Goal: Information Seeking & Learning: Learn about a topic

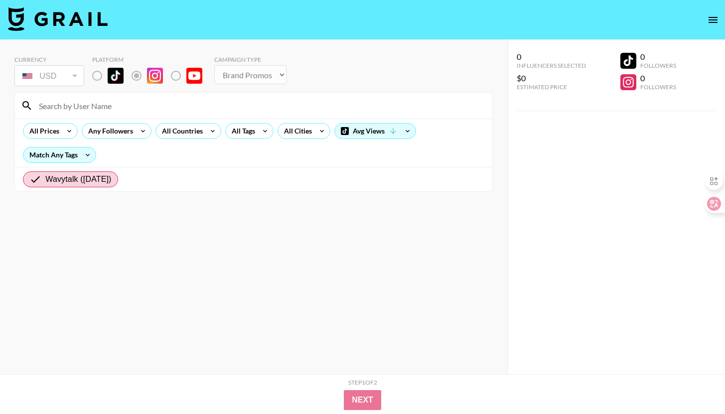
select select "Brand"
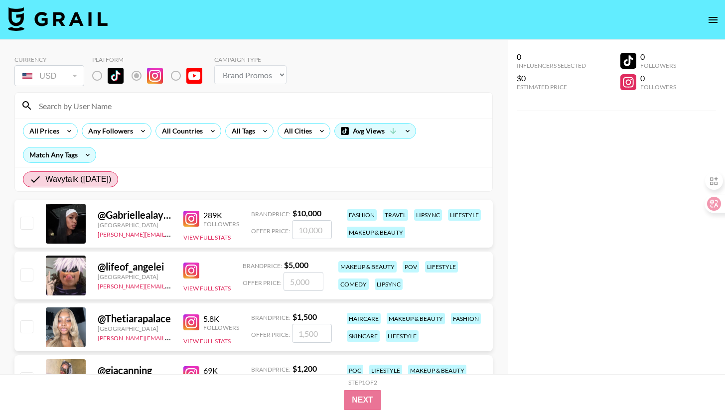
click at [130, 217] on div "@ Gabriellealayah" at bounding box center [135, 215] width 74 height 12
click at [77, 222] on div at bounding box center [66, 224] width 40 height 40
click at [121, 216] on div "@ Gabriellealayah" at bounding box center [135, 215] width 74 height 12
click at [70, 218] on div at bounding box center [66, 224] width 40 height 40
click at [145, 221] on div "[GEOGRAPHIC_DATA]" at bounding box center [135, 224] width 74 height 7
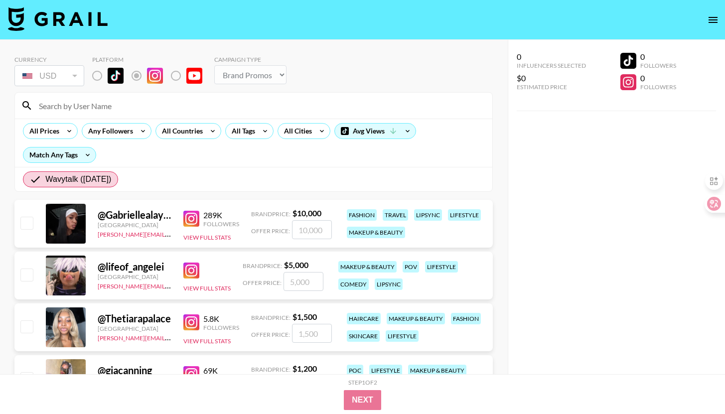
click at [187, 227] on div "289K Followers View Full Stats" at bounding box center [211, 223] width 56 height 35
click at [208, 222] on div "Followers" at bounding box center [221, 223] width 36 height 7
click at [192, 221] on img at bounding box center [191, 219] width 16 height 16
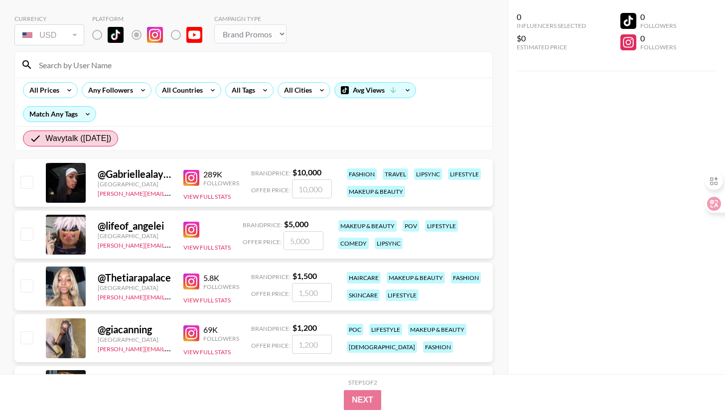
scroll to position [48, 0]
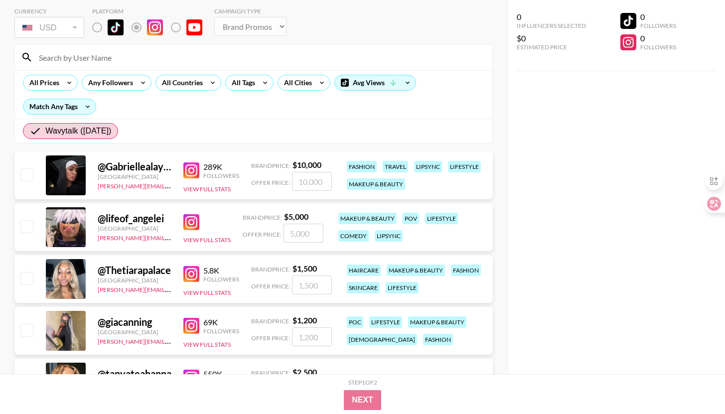
click at [193, 220] on img at bounding box center [191, 222] width 16 height 16
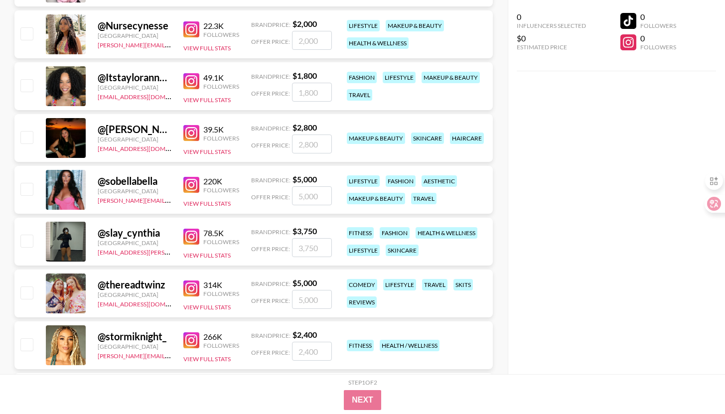
scroll to position [3475, 0]
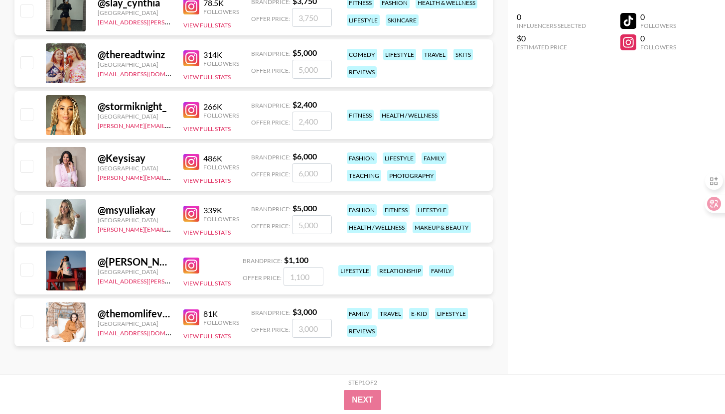
click at [194, 111] on img at bounding box center [191, 110] width 16 height 16
click at [191, 319] on img at bounding box center [191, 317] width 16 height 16
click at [190, 262] on img at bounding box center [191, 265] width 16 height 16
click at [198, 212] on img at bounding box center [191, 214] width 16 height 16
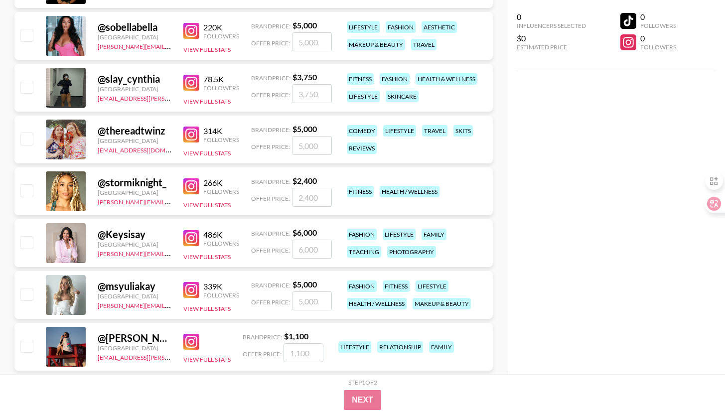
scroll to position [3397, 0]
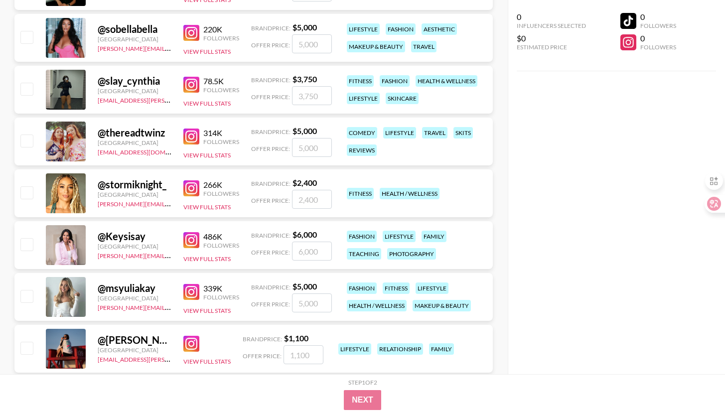
click at [193, 240] on img at bounding box center [191, 240] width 16 height 16
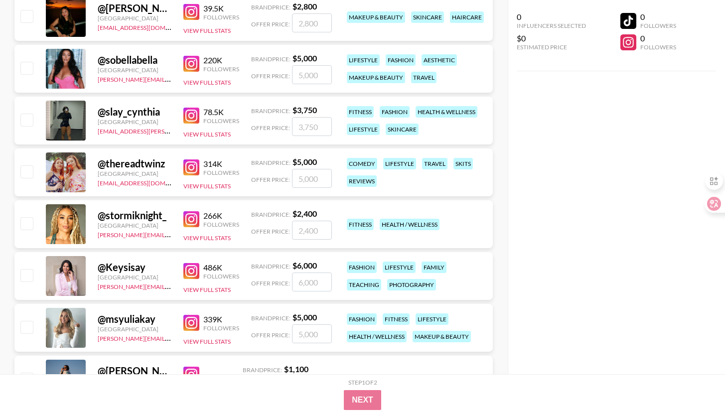
scroll to position [3364, 0]
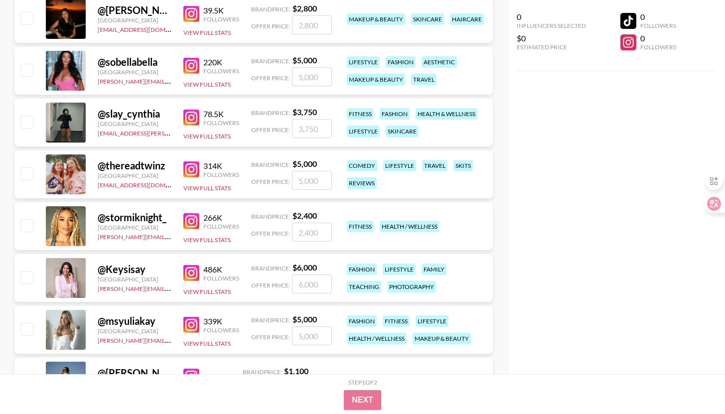
click at [194, 225] on img at bounding box center [191, 221] width 16 height 16
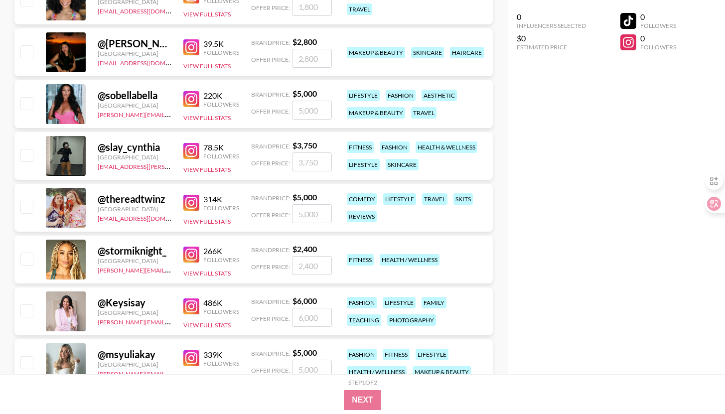
scroll to position [3314, 0]
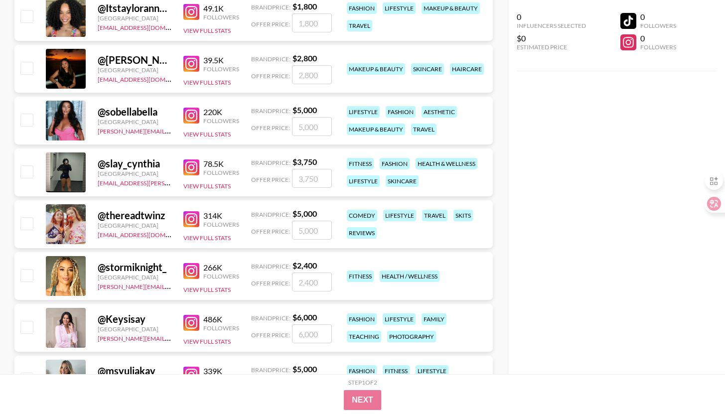
click at [195, 215] on img at bounding box center [191, 219] width 16 height 16
click at [194, 221] on img at bounding box center [191, 219] width 16 height 16
click at [193, 159] on img at bounding box center [191, 167] width 16 height 16
click at [194, 118] on img at bounding box center [191, 116] width 16 height 16
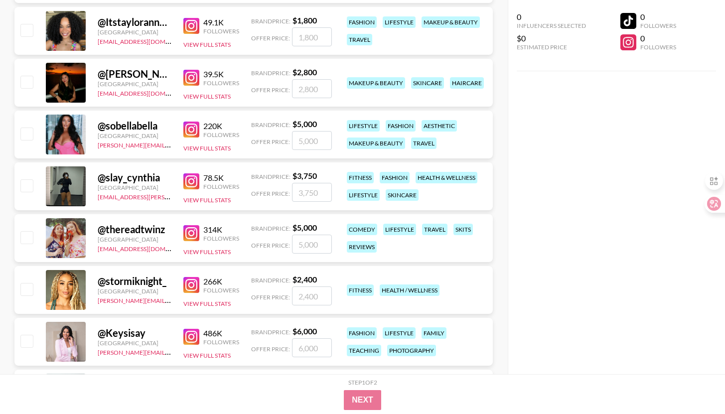
scroll to position [3297, 0]
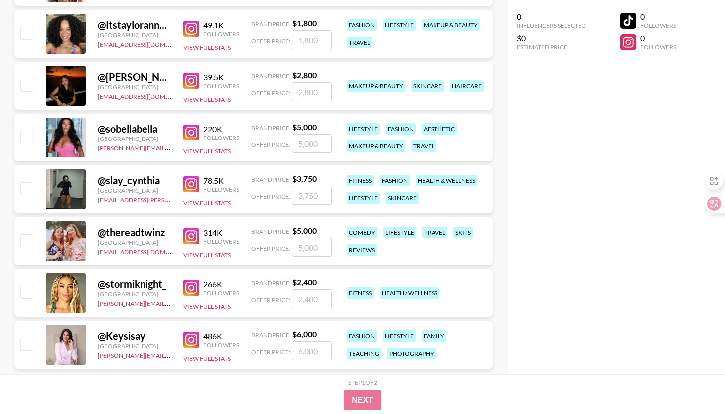
click at [195, 85] on img at bounding box center [191, 81] width 16 height 16
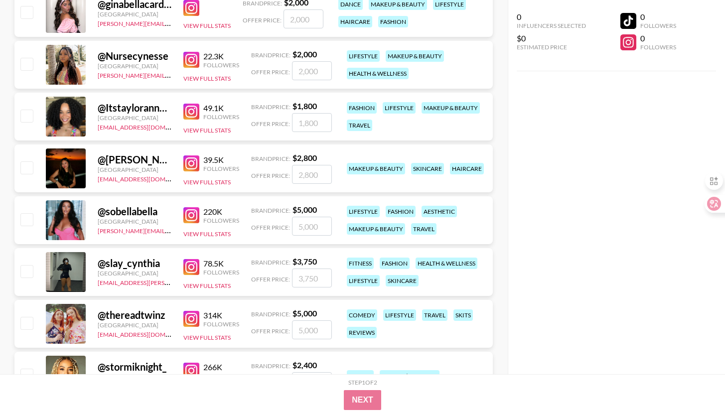
scroll to position [3201, 0]
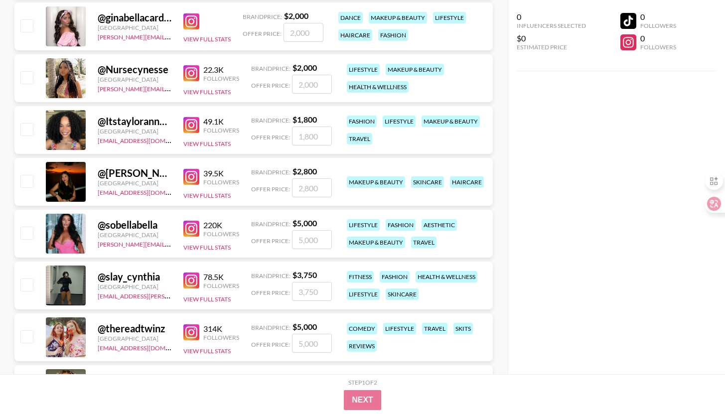
click at [193, 127] on img at bounding box center [191, 125] width 16 height 16
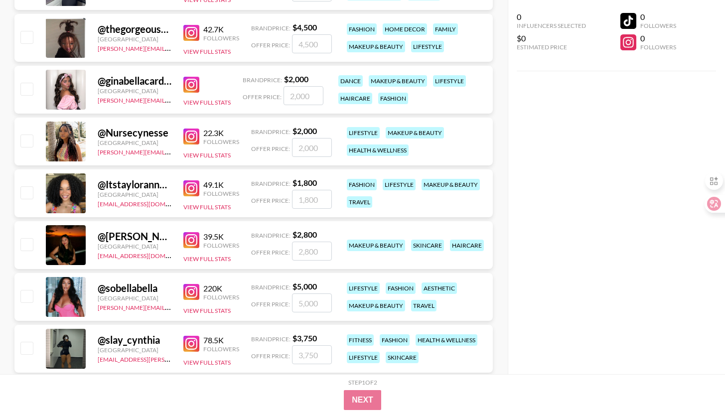
scroll to position [3137, 0]
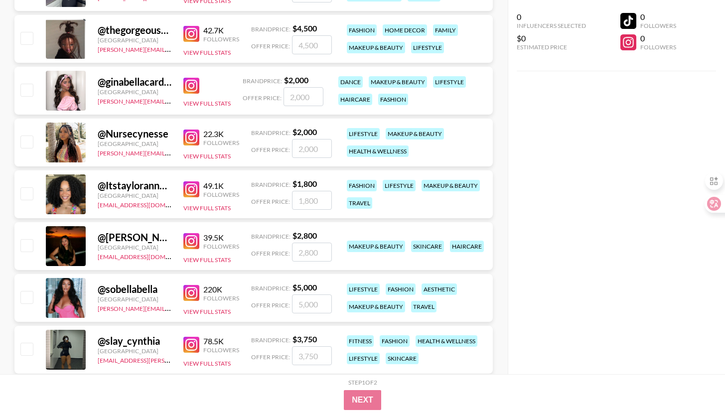
click at [193, 136] on img at bounding box center [191, 137] width 16 height 16
click at [190, 89] on img at bounding box center [191, 86] width 16 height 16
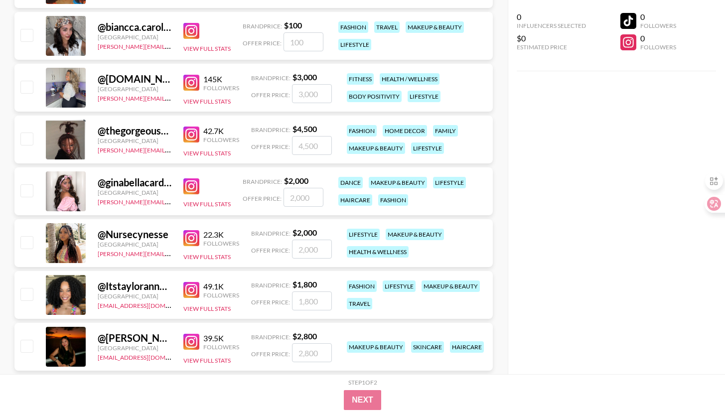
scroll to position [3029, 0]
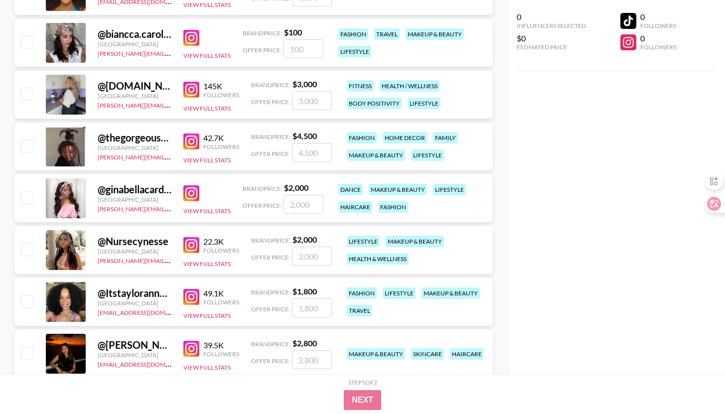
click at [190, 144] on img at bounding box center [191, 141] width 16 height 16
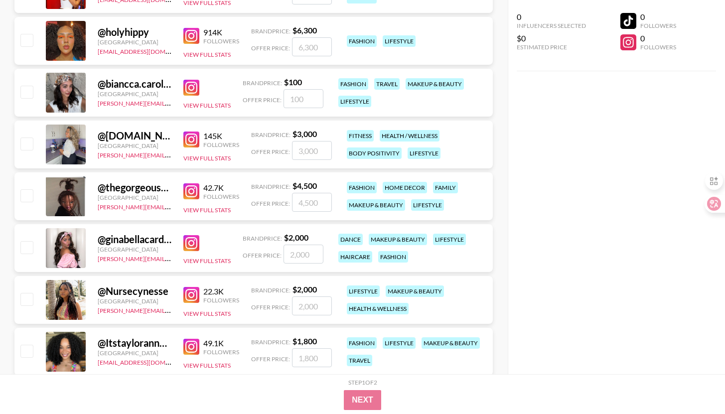
scroll to position [2952, 0]
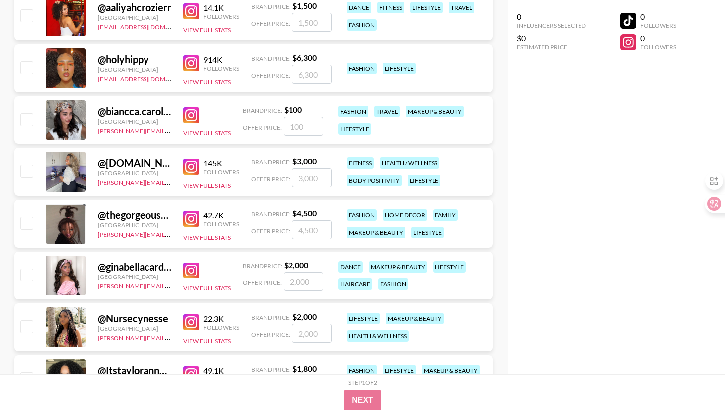
click at [195, 168] on img at bounding box center [191, 167] width 16 height 16
click at [181, 112] on div "@ biancca.carolina [GEOGRAPHIC_DATA] [PERSON_NAME][EMAIL_ADDRESS][PERSON_NAME][…" at bounding box center [253, 120] width 478 height 48
click at [184, 113] on img at bounding box center [191, 115] width 16 height 16
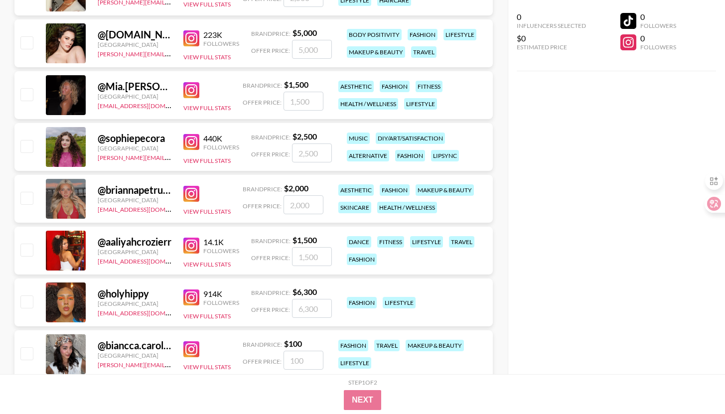
scroll to position [2706, 0]
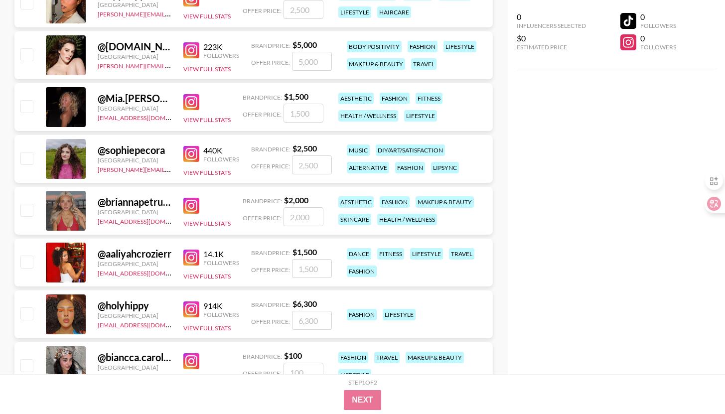
click at [193, 309] on img at bounding box center [191, 309] width 16 height 16
click at [195, 159] on img at bounding box center [191, 154] width 16 height 16
click at [194, 152] on img at bounding box center [191, 154] width 16 height 16
click at [194, 309] on img at bounding box center [191, 309] width 16 height 16
click at [189, 213] on img at bounding box center [191, 206] width 16 height 16
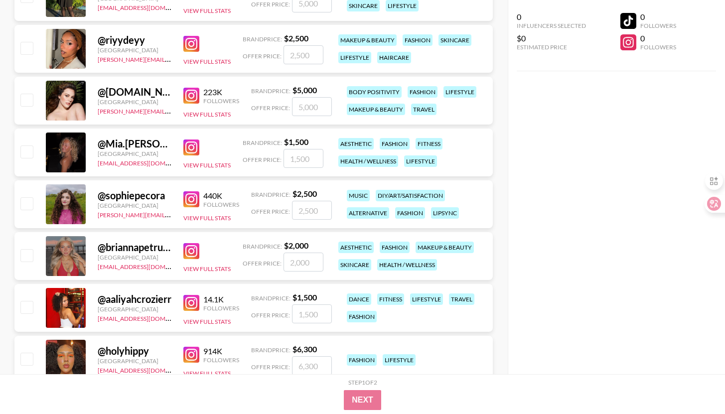
scroll to position [2659, 0]
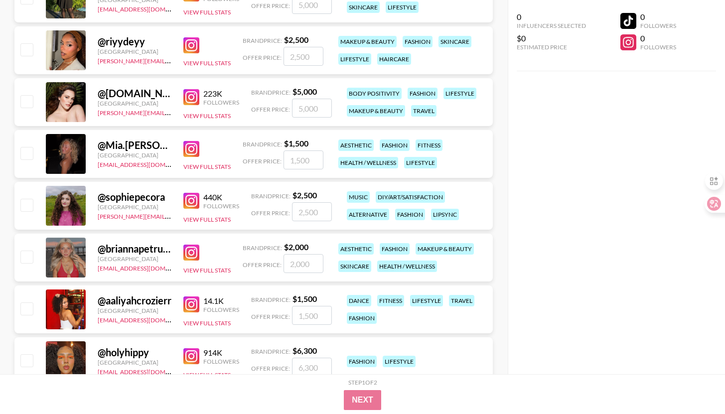
click at [193, 145] on img at bounding box center [191, 149] width 16 height 16
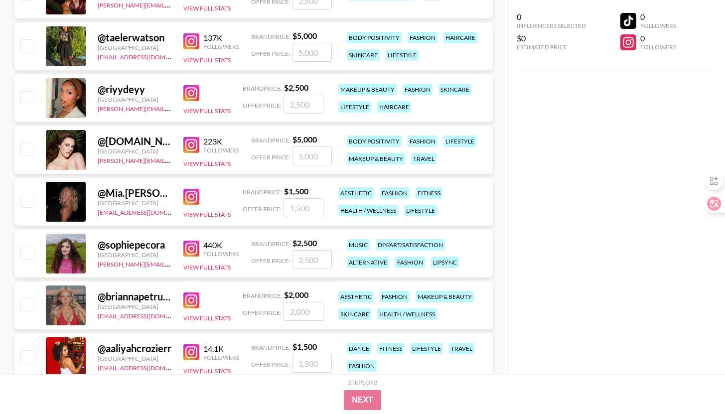
scroll to position [2610, 0]
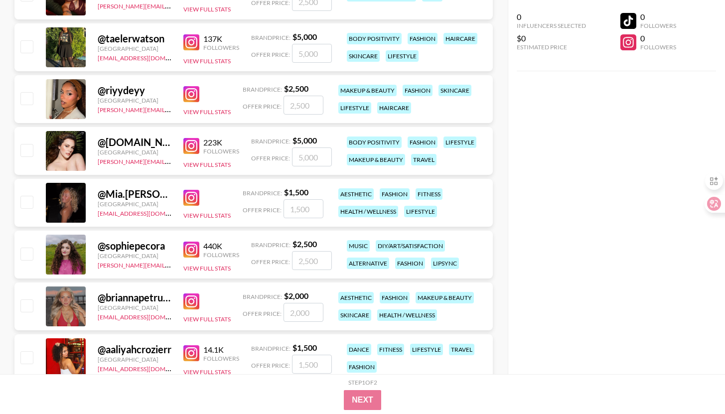
click at [193, 148] on img at bounding box center [191, 146] width 16 height 16
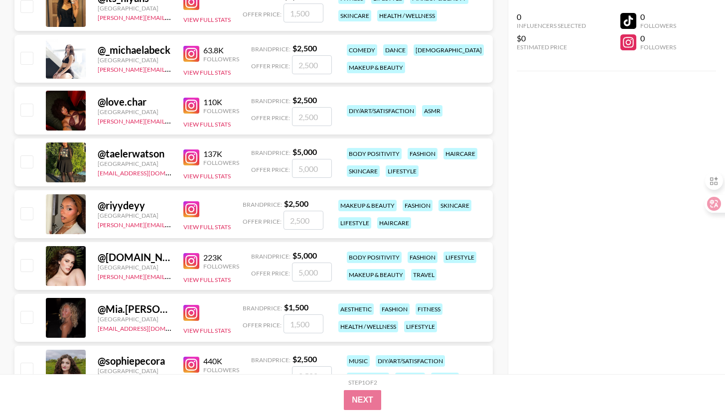
scroll to position [2486, 0]
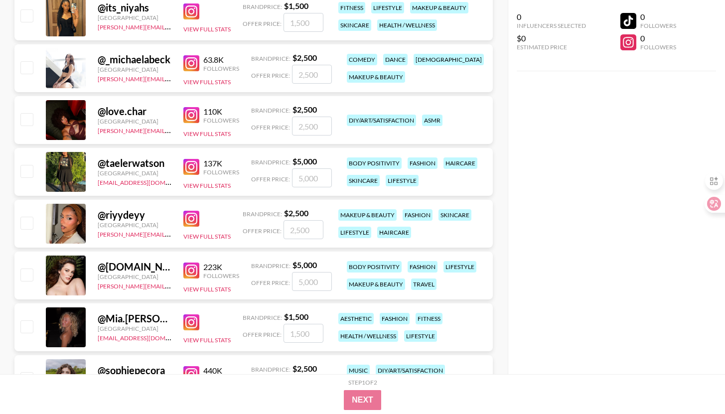
click at [190, 221] on img at bounding box center [191, 219] width 16 height 16
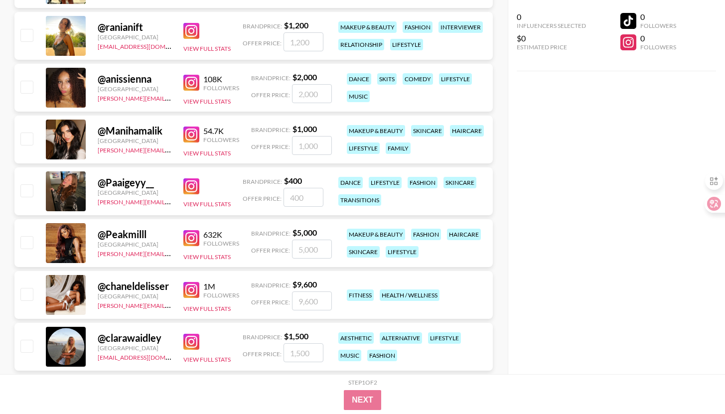
scroll to position [1747, 0]
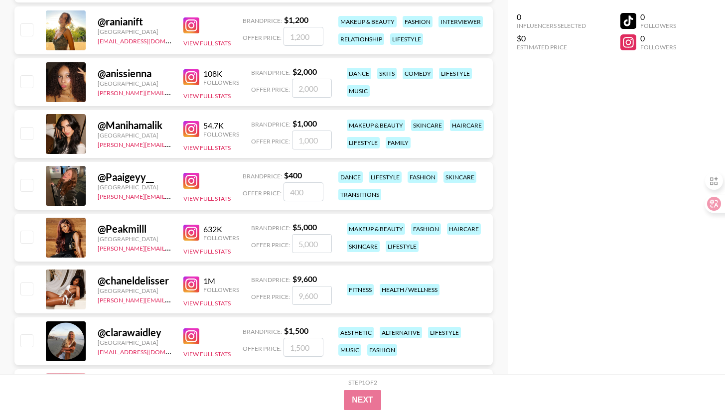
click at [198, 125] on img at bounding box center [191, 129] width 16 height 16
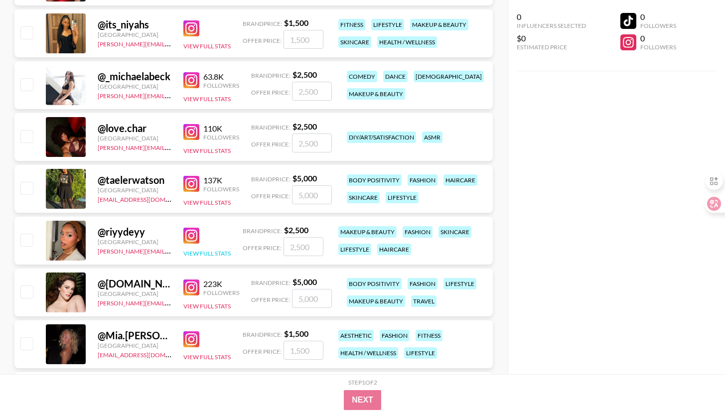
scroll to position [2456, 0]
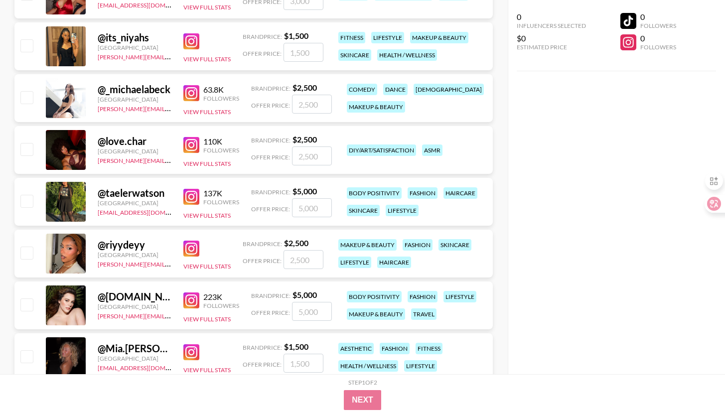
click at [194, 200] on img at bounding box center [191, 197] width 16 height 16
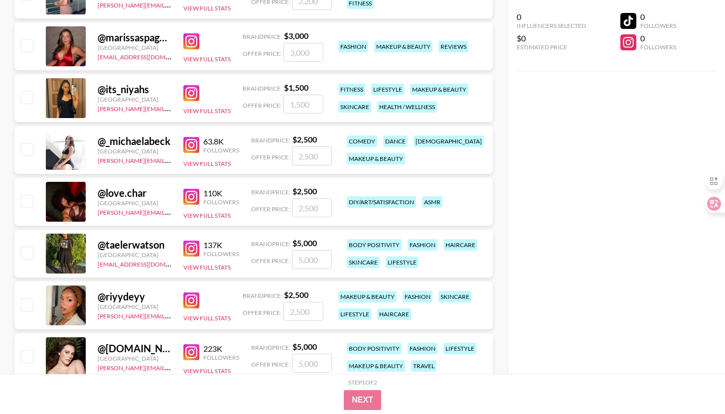
scroll to position [2404, 0]
click at [192, 198] on img at bounding box center [191, 197] width 16 height 16
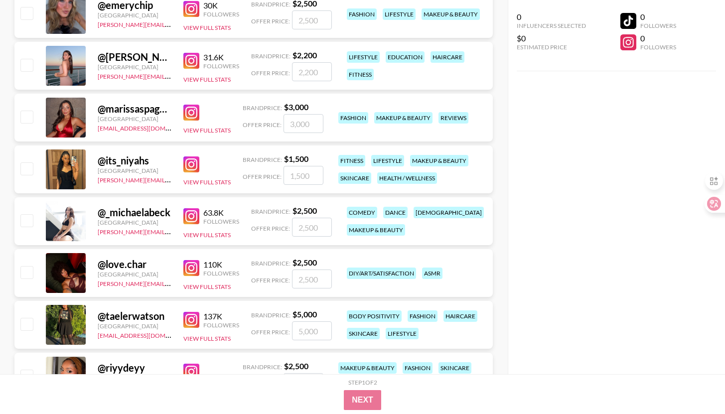
scroll to position [2332, 0]
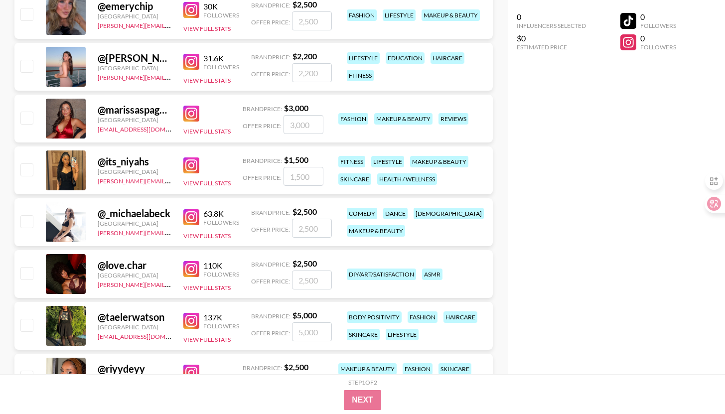
click at [194, 222] on img at bounding box center [191, 217] width 16 height 16
click at [191, 165] on img at bounding box center [191, 165] width 16 height 16
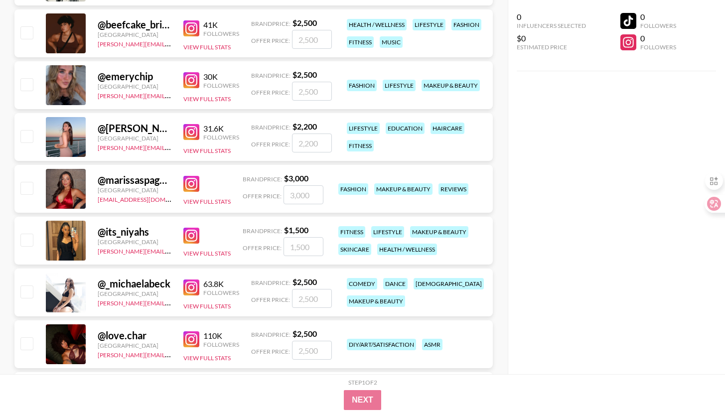
scroll to position [2257, 0]
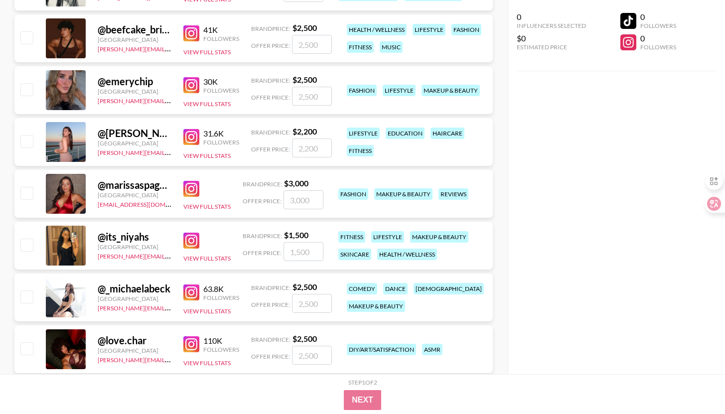
click at [191, 193] on img at bounding box center [191, 189] width 16 height 16
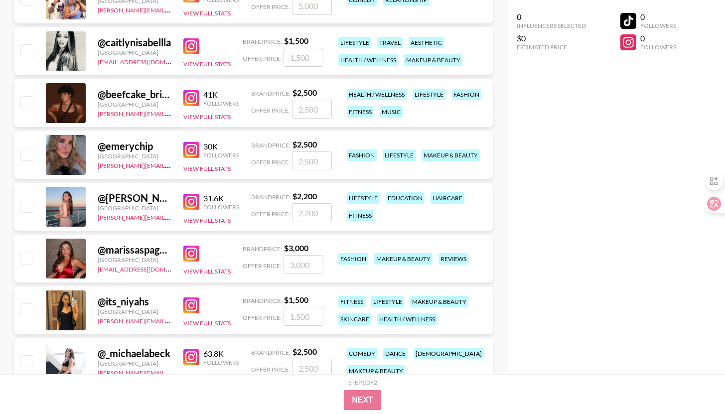
scroll to position [2187, 0]
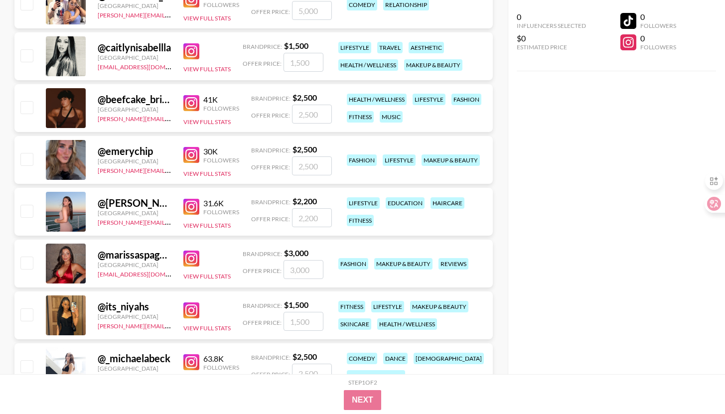
click at [198, 213] on img at bounding box center [191, 207] width 16 height 16
click at [194, 154] on img at bounding box center [191, 155] width 16 height 16
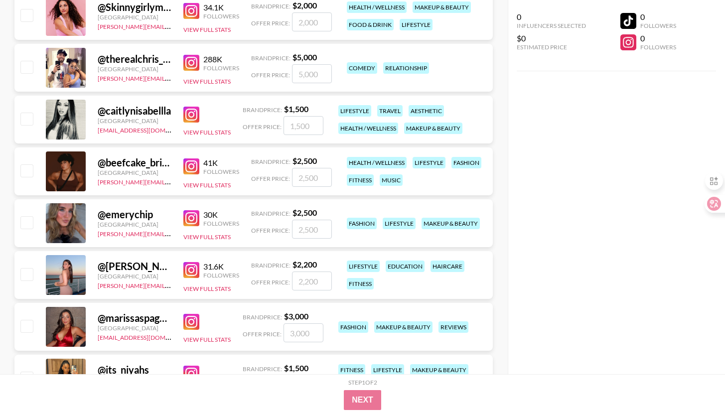
scroll to position [2120, 0]
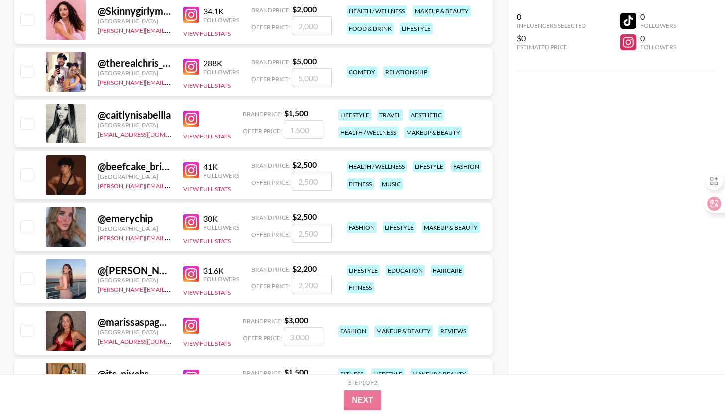
click at [188, 229] on img at bounding box center [191, 222] width 16 height 16
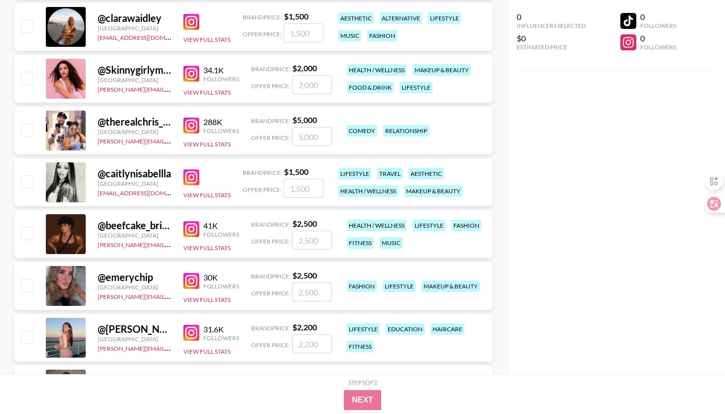
scroll to position [2055, 0]
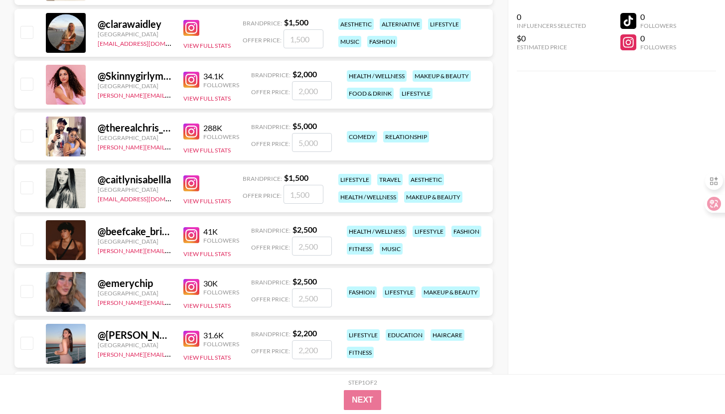
click at [190, 232] on img at bounding box center [191, 235] width 16 height 16
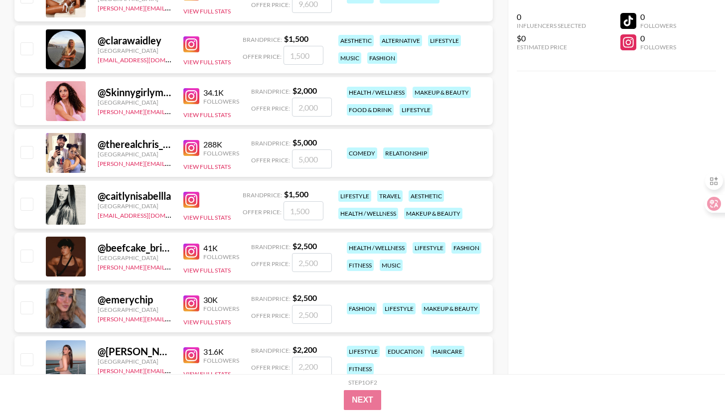
scroll to position [2032, 0]
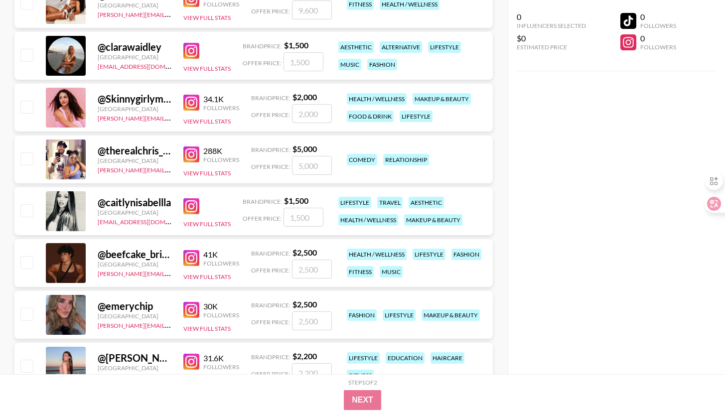
click at [187, 212] on img at bounding box center [191, 206] width 16 height 16
click at [192, 156] on img at bounding box center [191, 154] width 16 height 16
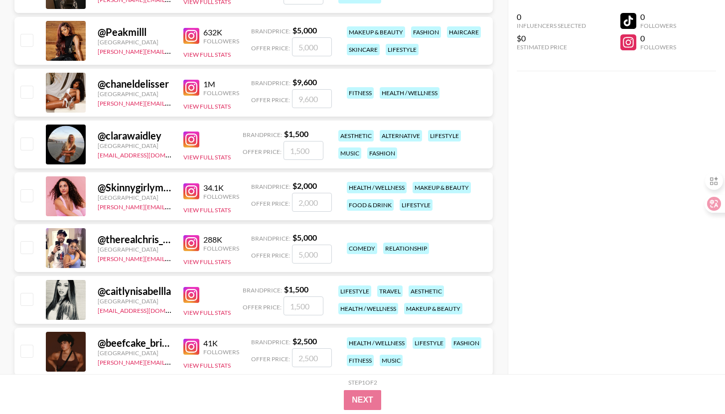
scroll to position [1943, 0]
click at [194, 197] on img at bounding box center [191, 192] width 16 height 16
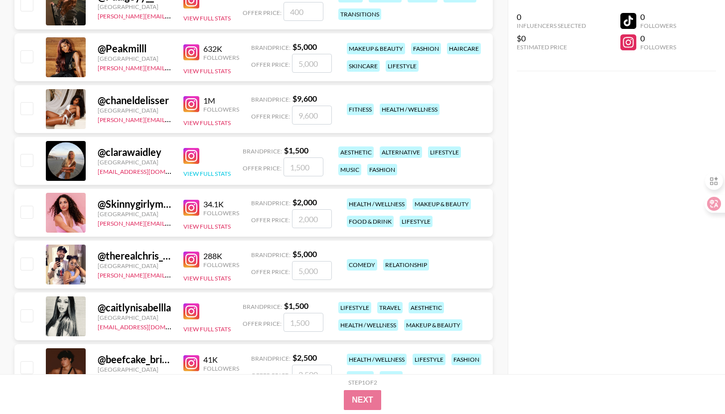
scroll to position [1926, 0]
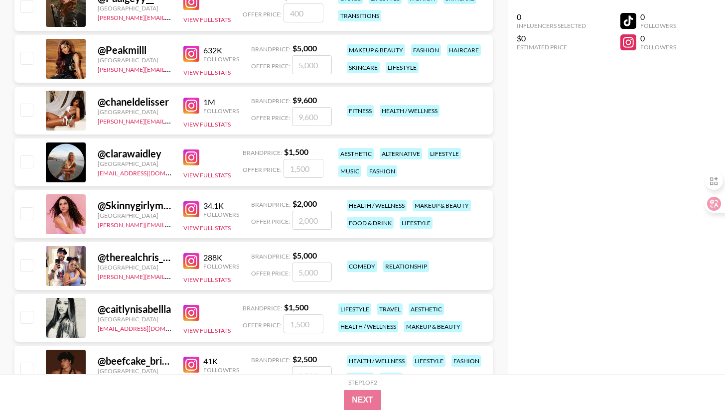
click at [191, 161] on img at bounding box center [191, 157] width 16 height 16
click at [193, 106] on img at bounding box center [191, 106] width 16 height 16
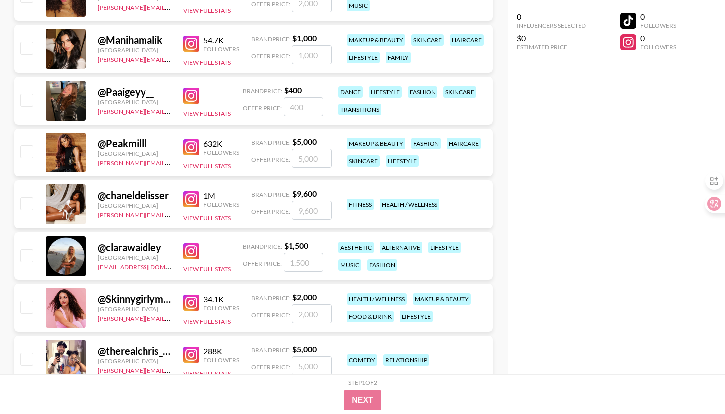
scroll to position [1825, 0]
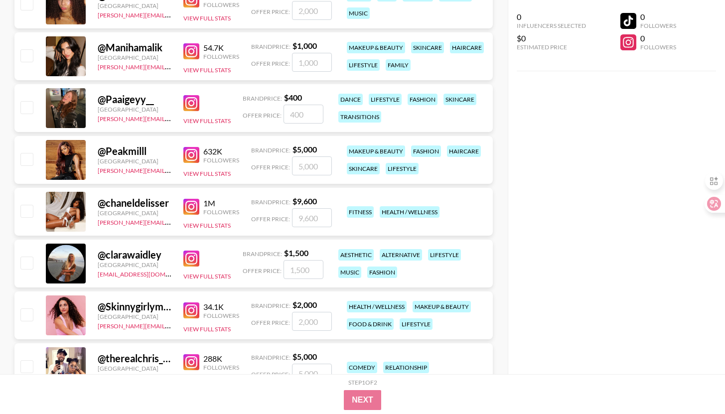
click at [188, 158] on img at bounding box center [191, 155] width 16 height 16
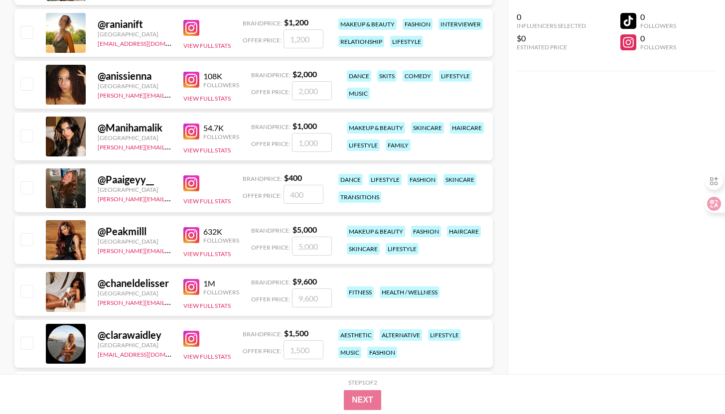
scroll to position [1742, 0]
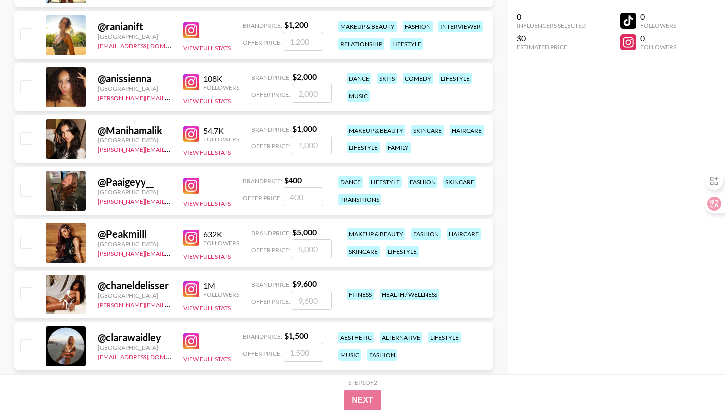
click at [188, 185] on img at bounding box center [191, 186] width 16 height 16
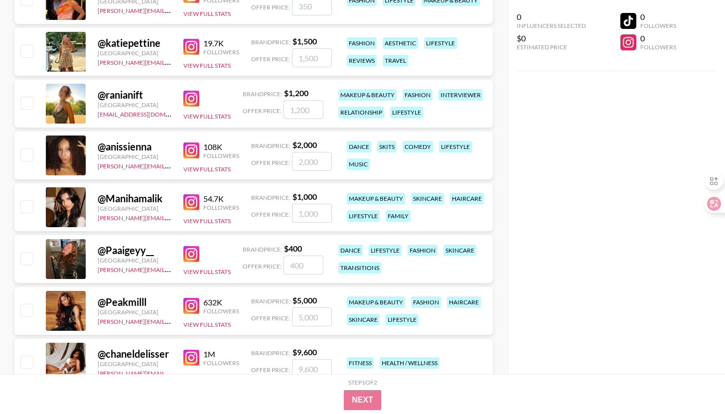
scroll to position [1673, 0]
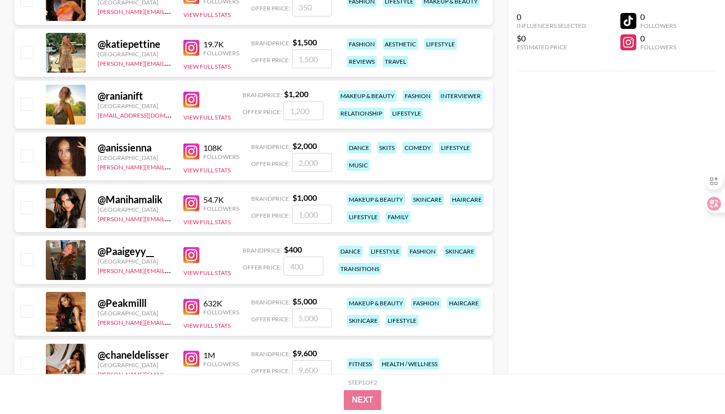
click at [192, 203] on img at bounding box center [191, 203] width 16 height 16
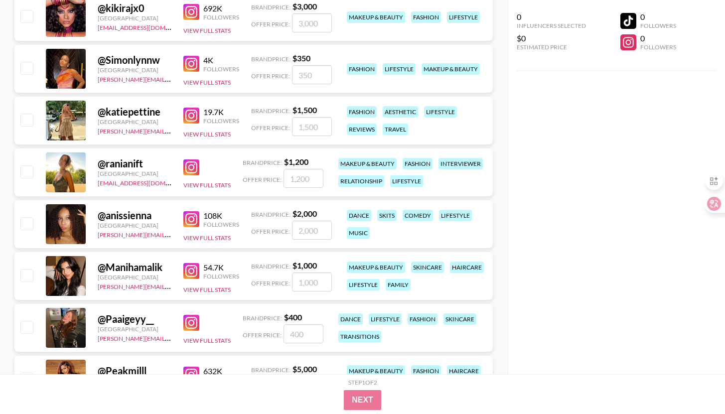
scroll to position [1606, 0]
click at [190, 219] on img at bounding box center [191, 219] width 16 height 16
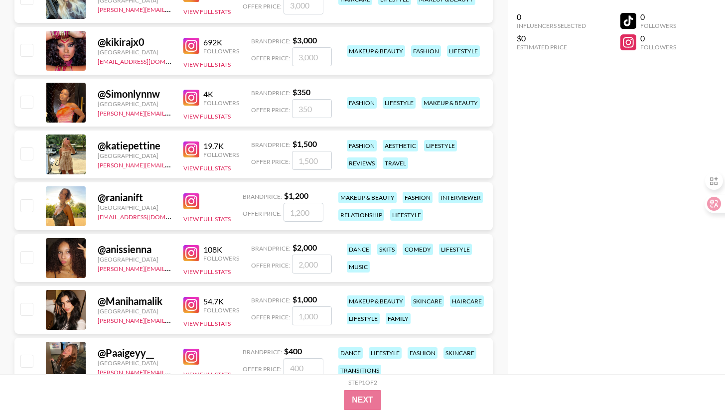
scroll to position [1570, 0]
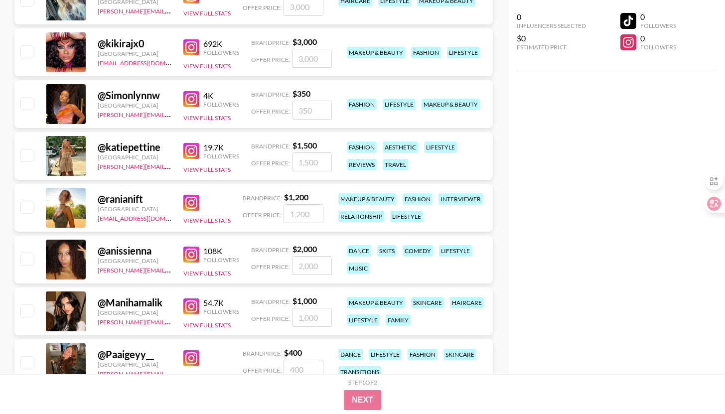
click at [189, 203] on img at bounding box center [191, 203] width 16 height 16
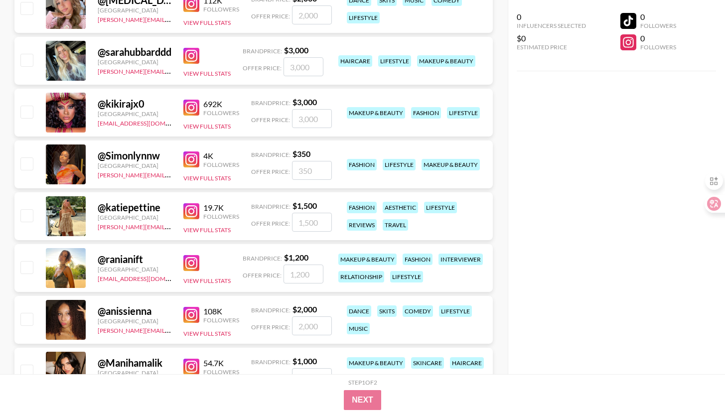
scroll to position [1508, 0]
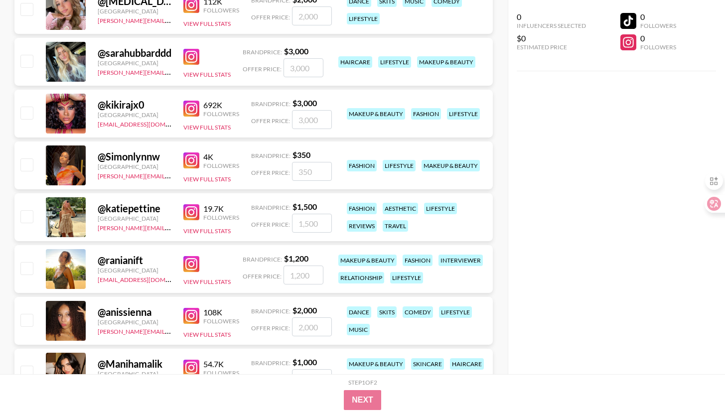
click at [193, 211] on img at bounding box center [191, 212] width 16 height 16
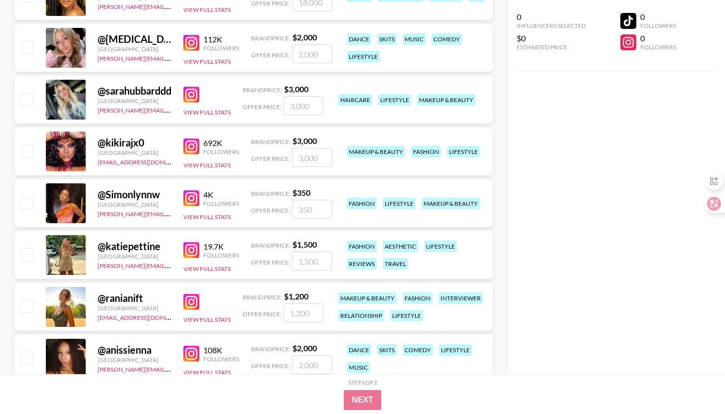
scroll to position [1440, 0]
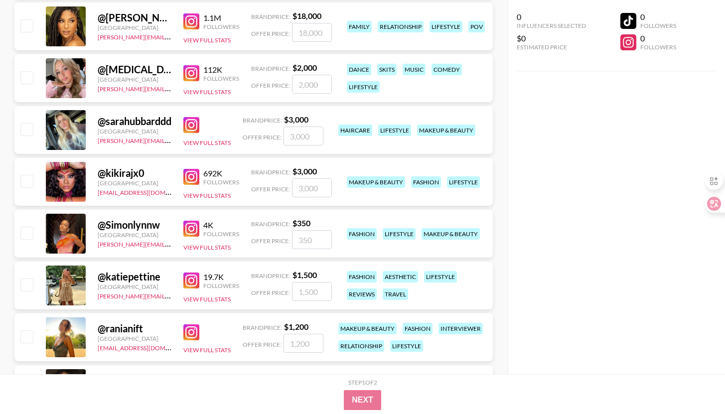
click at [188, 231] on img at bounding box center [191, 229] width 16 height 16
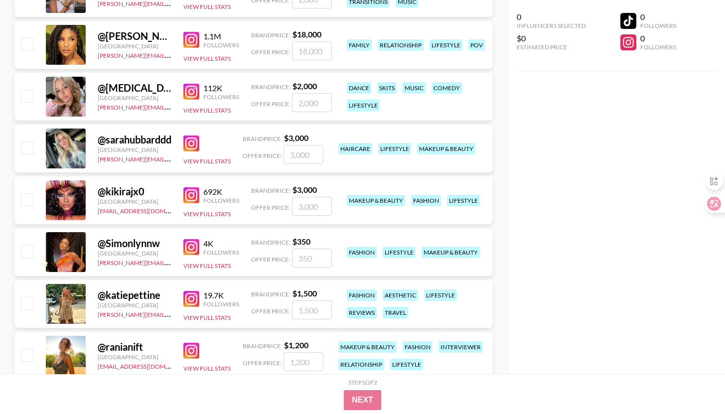
scroll to position [1412, 0]
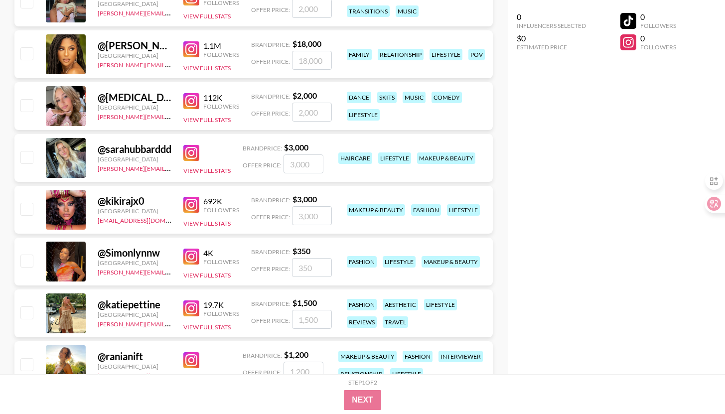
click at [195, 214] on div "692K Followers View Full Stats" at bounding box center [211, 209] width 56 height 35
click at [190, 207] on img at bounding box center [191, 205] width 16 height 16
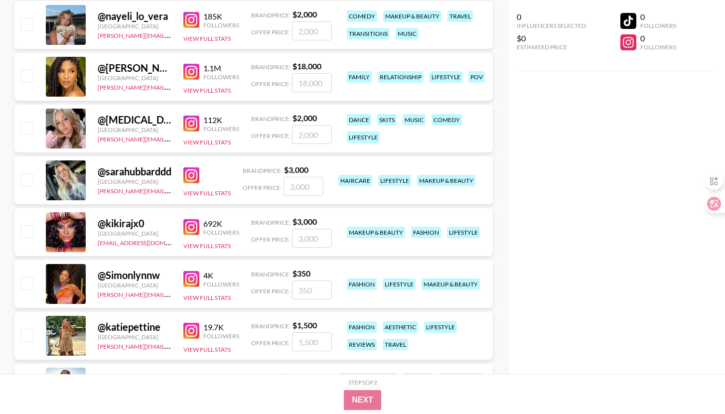
scroll to position [1388, 0]
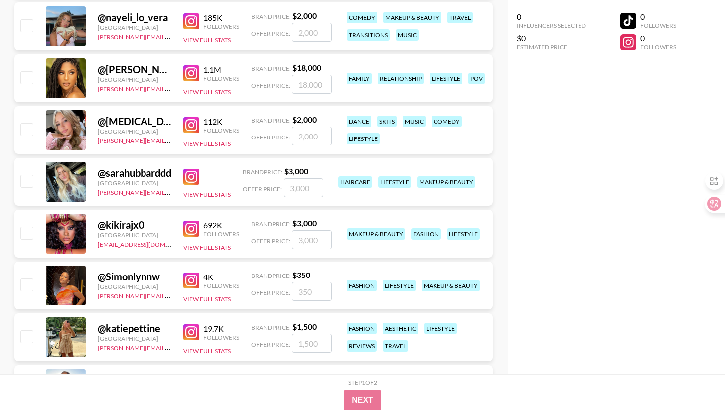
click at [189, 176] on img at bounding box center [191, 177] width 16 height 16
click at [185, 128] on img at bounding box center [191, 125] width 16 height 16
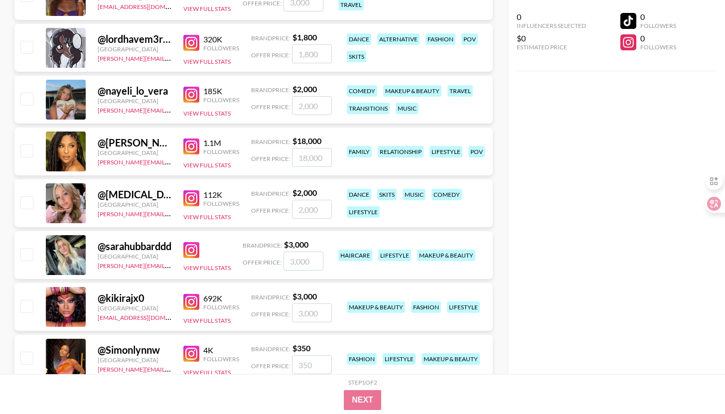
scroll to position [1312, 0]
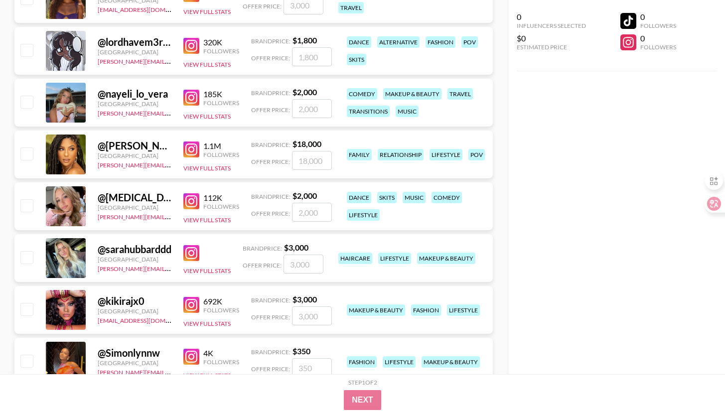
click at [192, 149] on img at bounding box center [191, 149] width 16 height 16
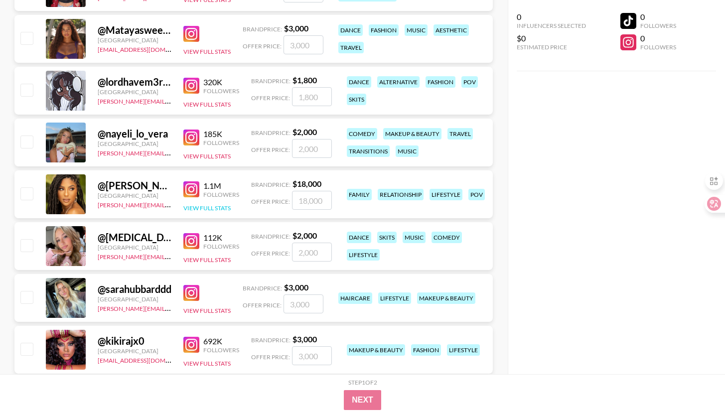
scroll to position [1271, 0]
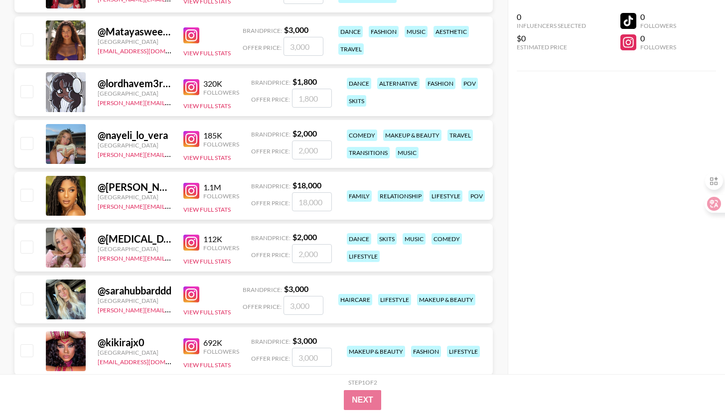
click at [195, 136] on img at bounding box center [191, 139] width 16 height 16
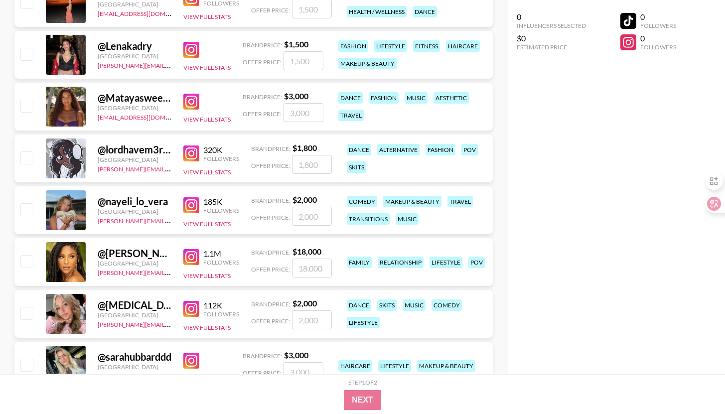
scroll to position [1204, 0]
click at [190, 156] on img at bounding box center [191, 154] width 16 height 16
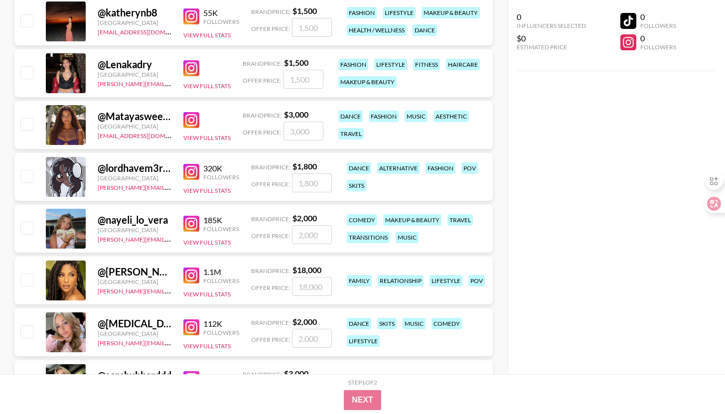
scroll to position [1171, 0]
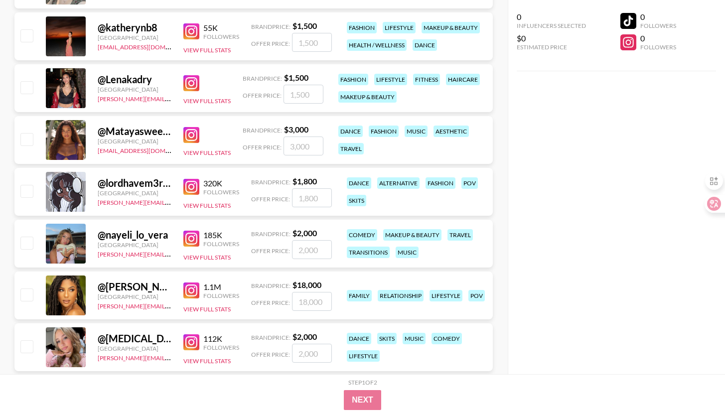
click at [197, 131] on img at bounding box center [191, 135] width 16 height 16
